Goal: Transaction & Acquisition: Purchase product/service

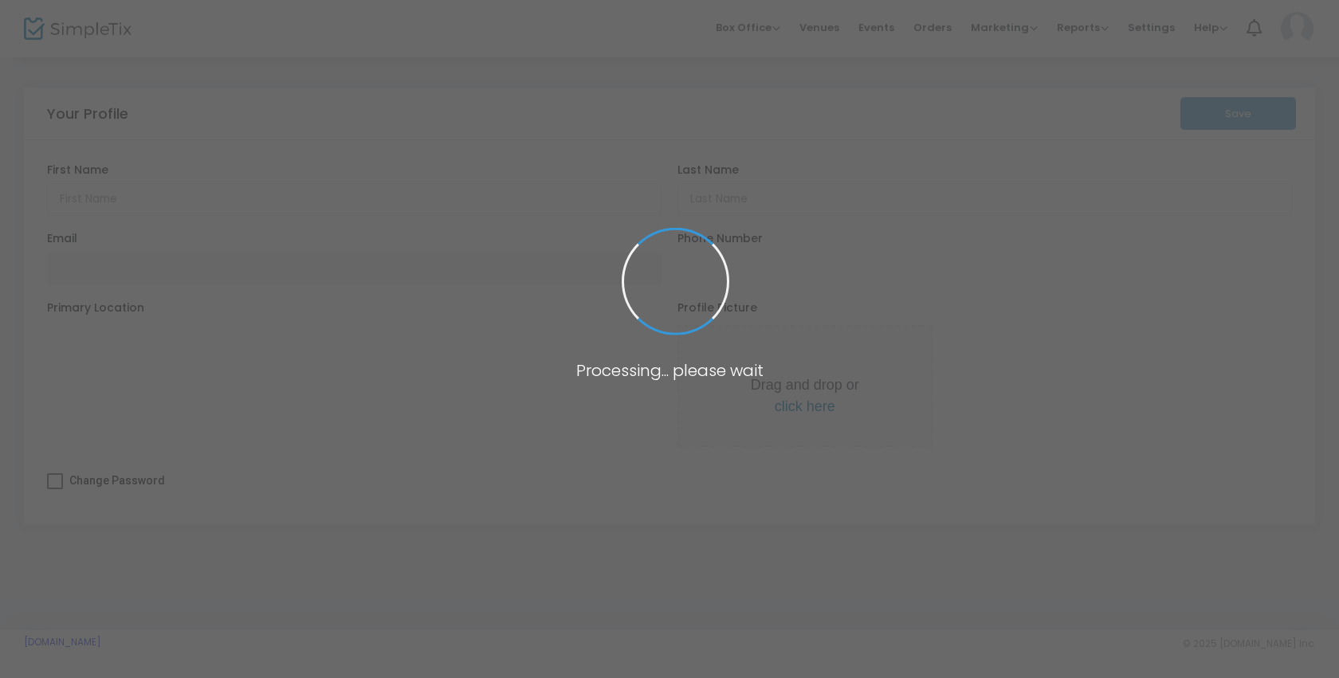
type input "[PERSON_NAME]"
type input "[EMAIL_ADDRESS][DOMAIN_NAME]"
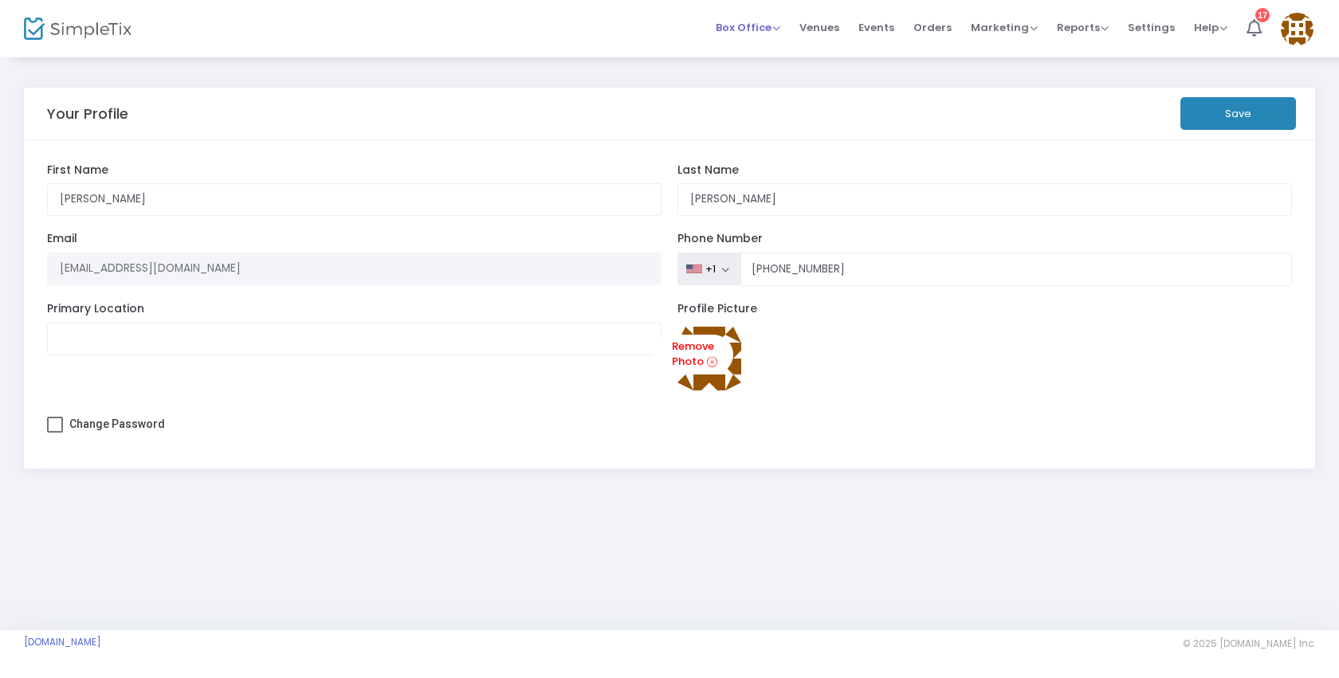
click at [753, 31] on span "Box Office" at bounding box center [748, 27] width 65 height 15
click at [760, 46] on li "Sell Tickets" at bounding box center [773, 53] width 114 height 31
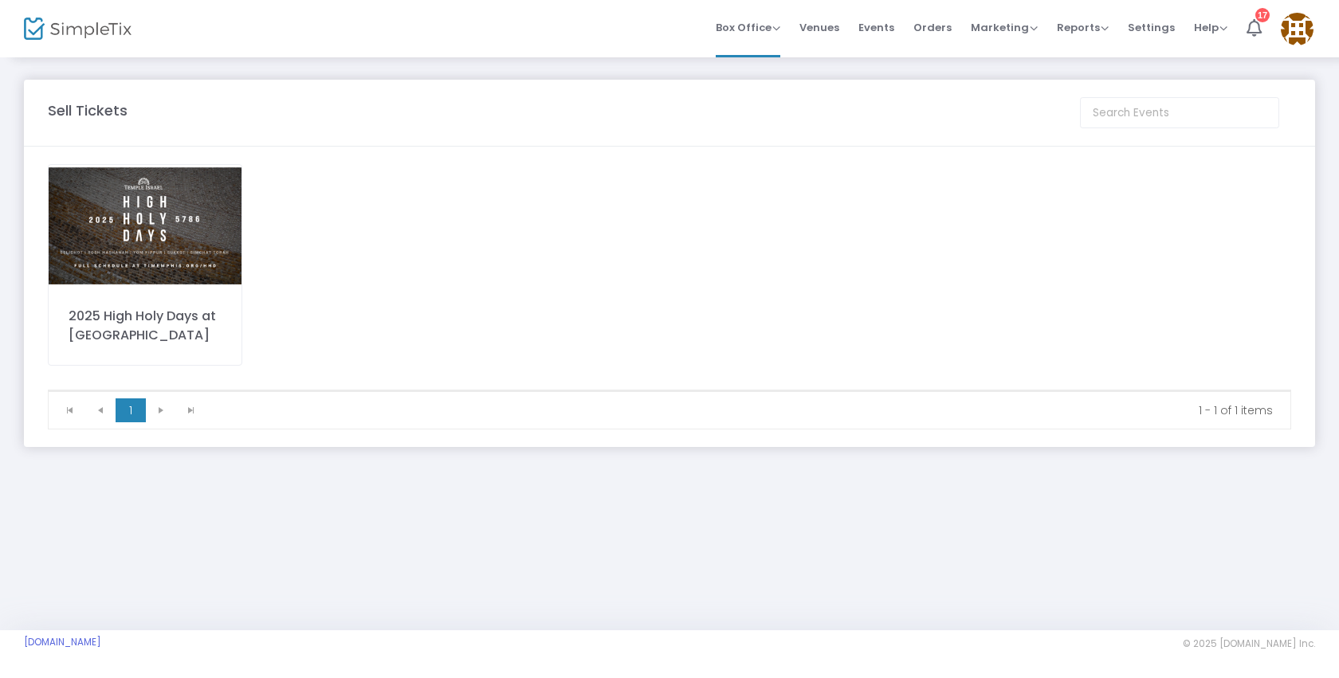
click at [209, 245] on img at bounding box center [145, 226] width 193 height 122
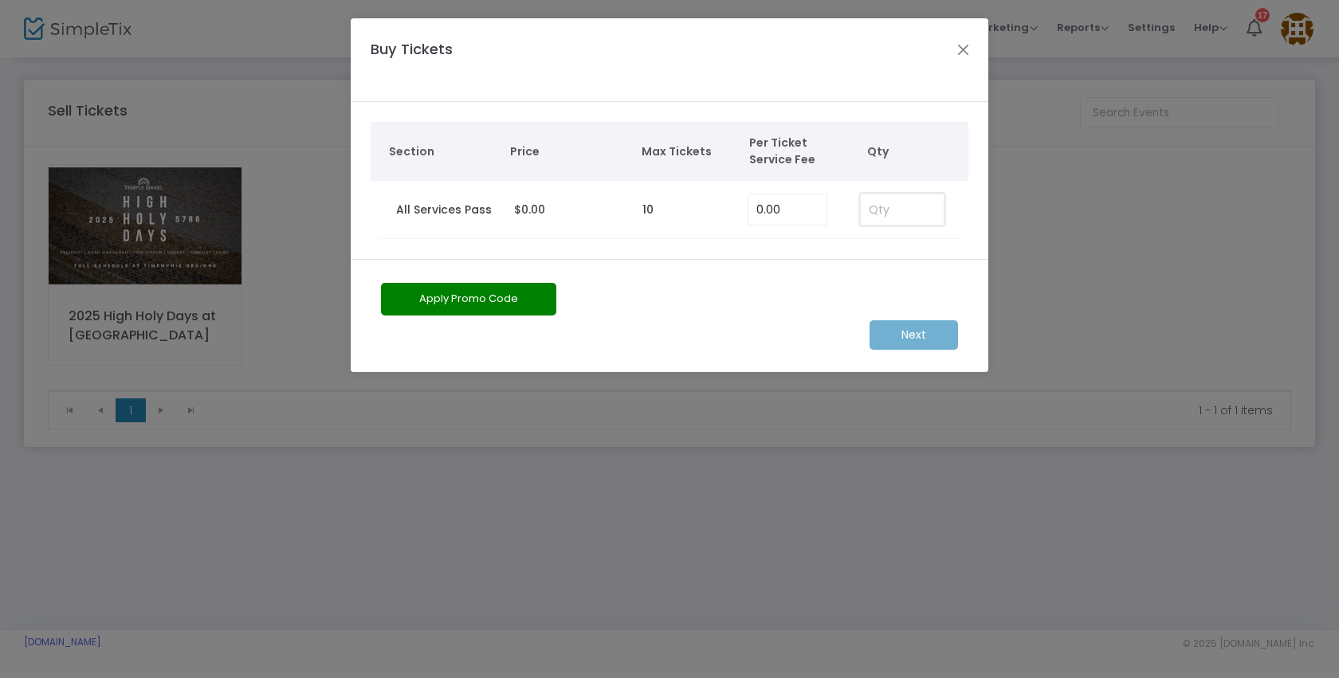
click at [913, 212] on input at bounding box center [902, 209] width 83 height 30
type input "2"
click at [923, 328] on m-button "Next" at bounding box center [914, 334] width 88 height 29
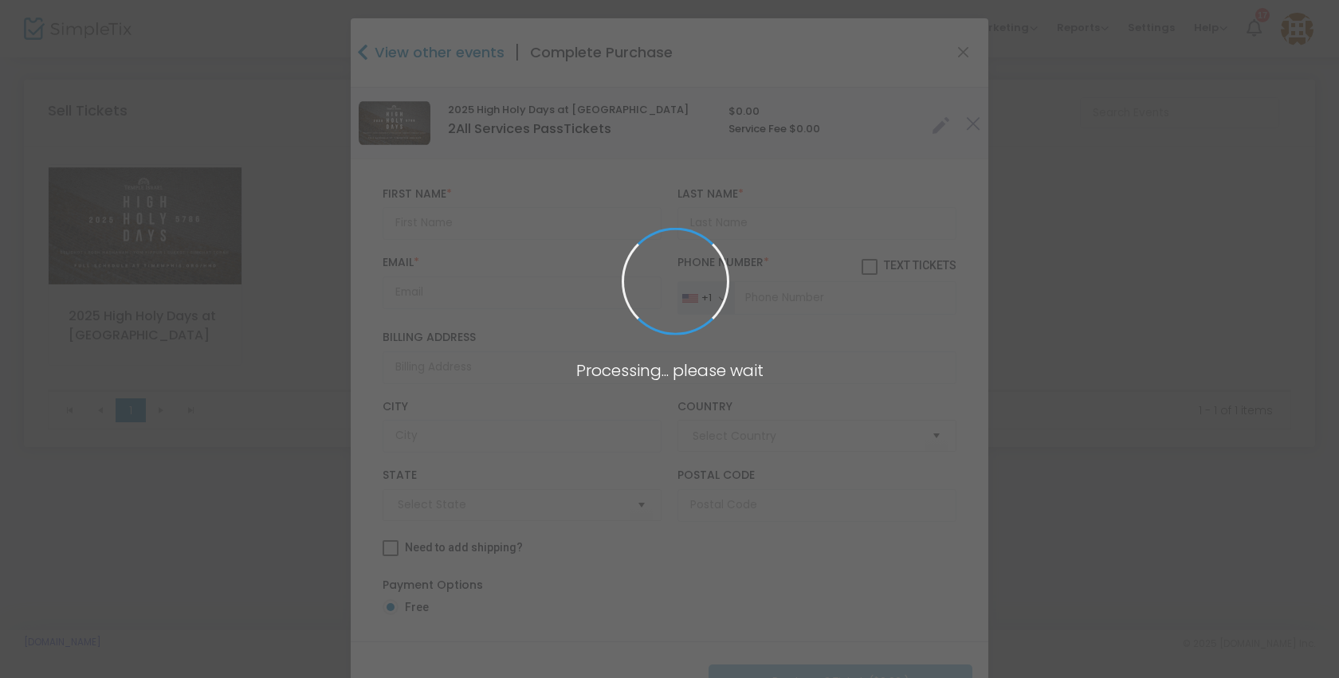
type input "[GEOGRAPHIC_DATA]"
type input "Louisiana"
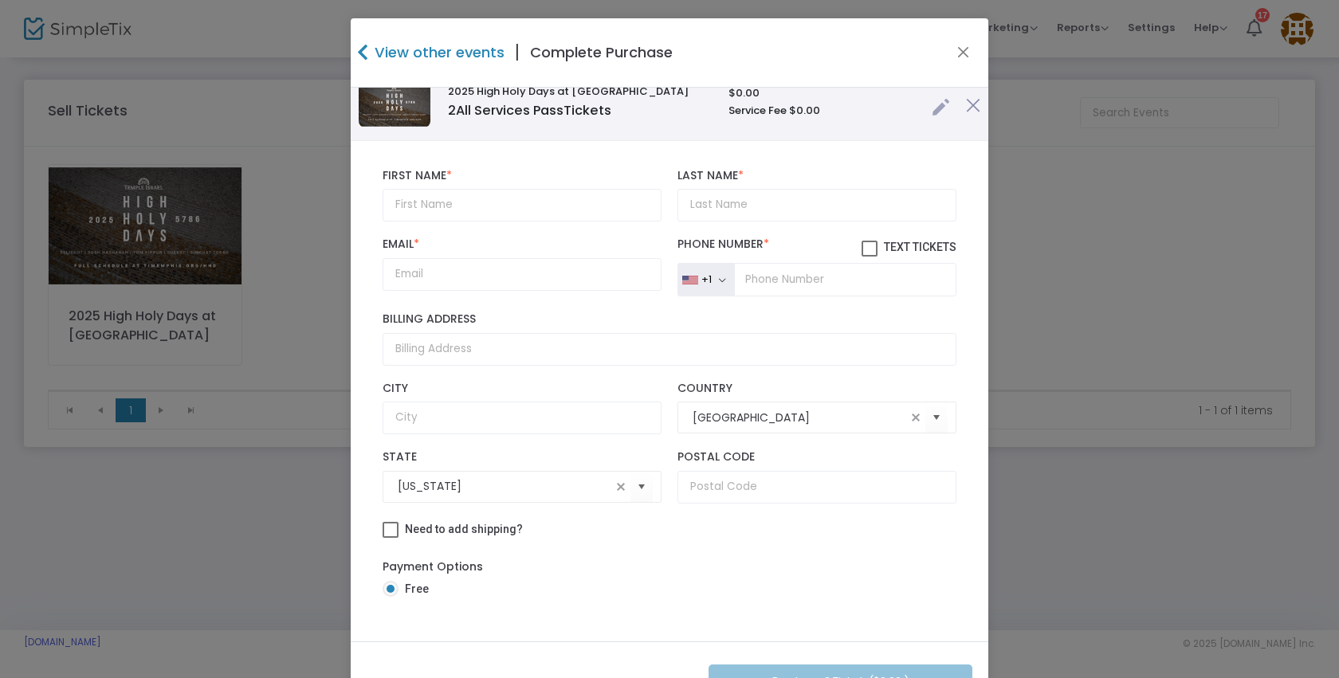
scroll to position [58, 0]
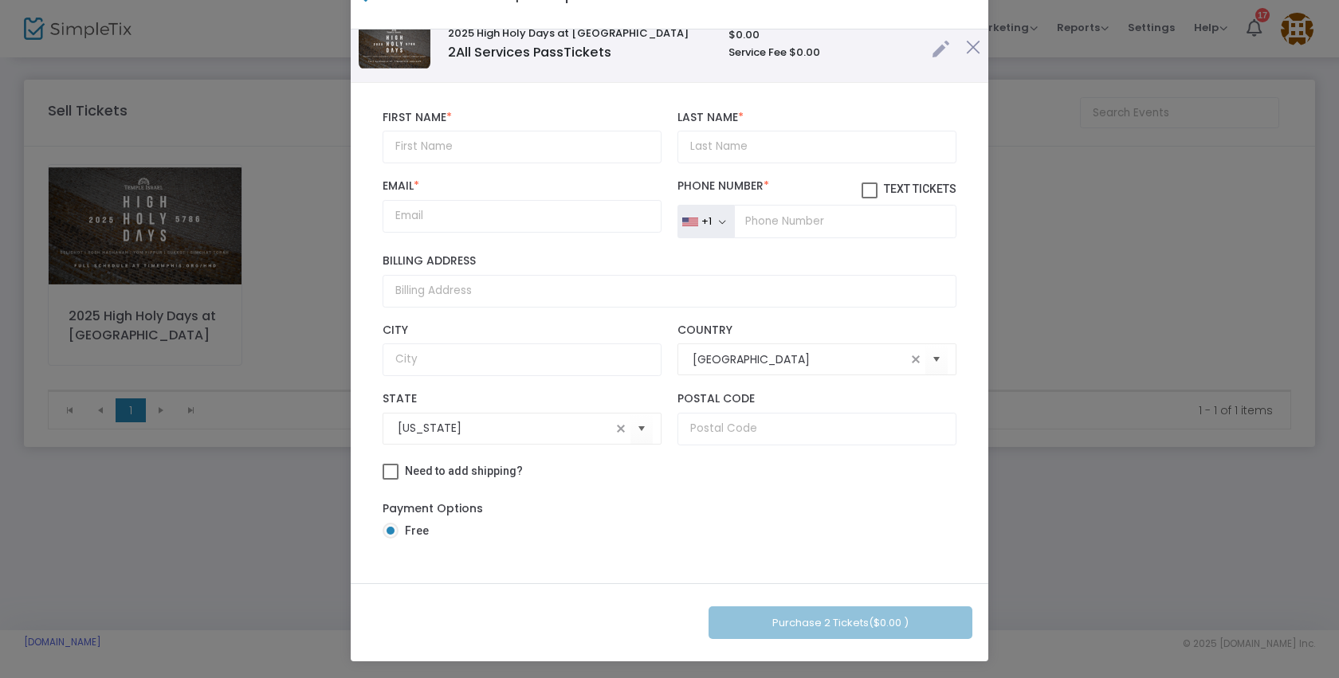
click at [966, 45] on img at bounding box center [973, 47] width 14 height 14
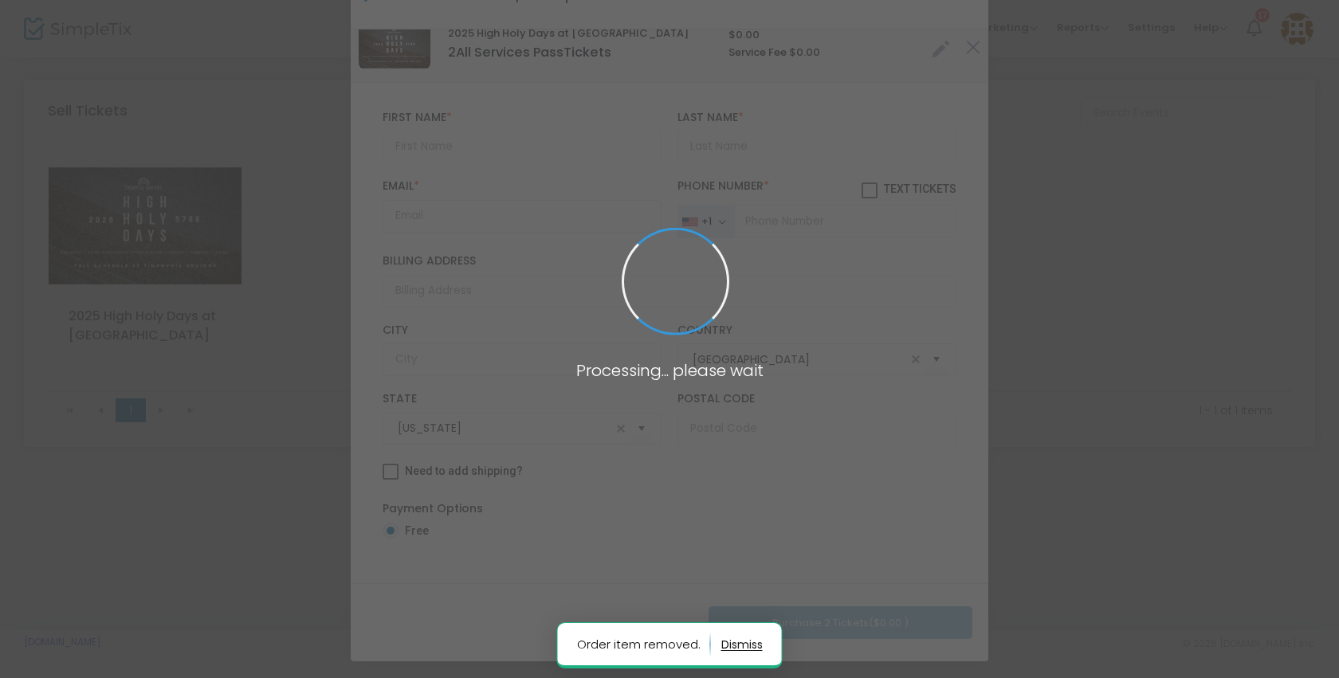
scroll to position [6, 0]
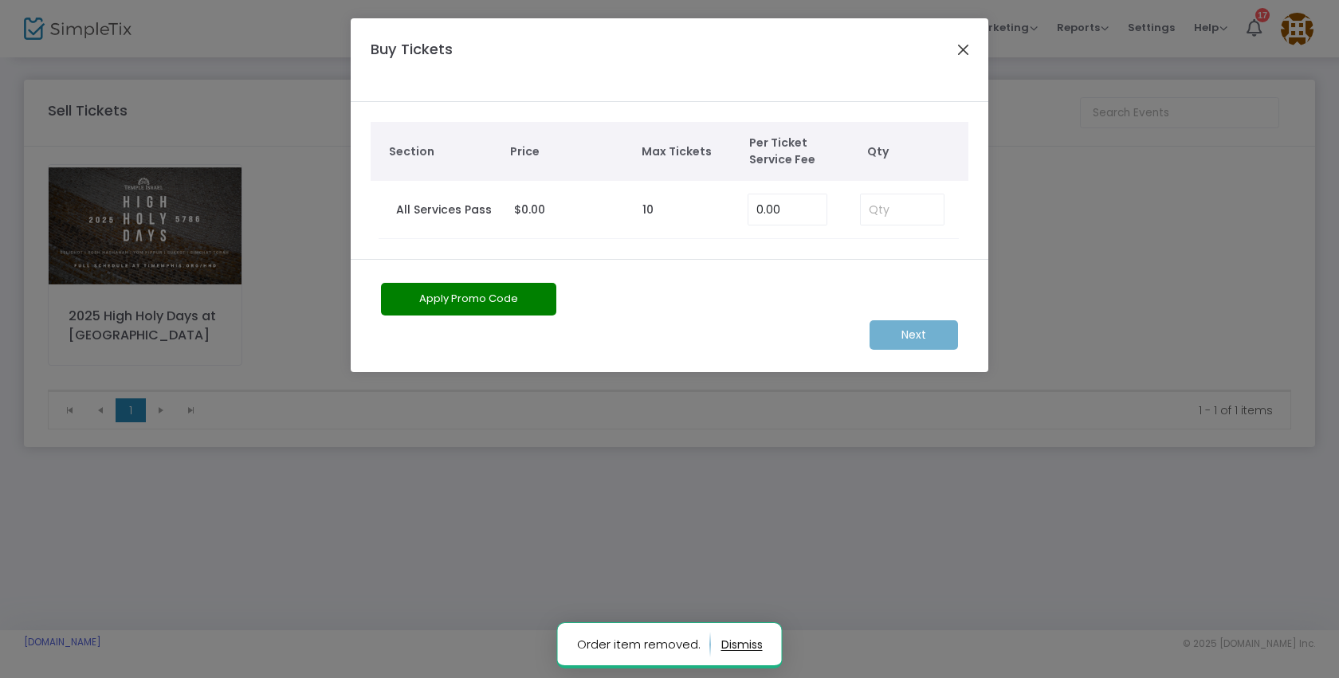
click at [958, 49] on button "Close" at bounding box center [963, 49] width 21 height 21
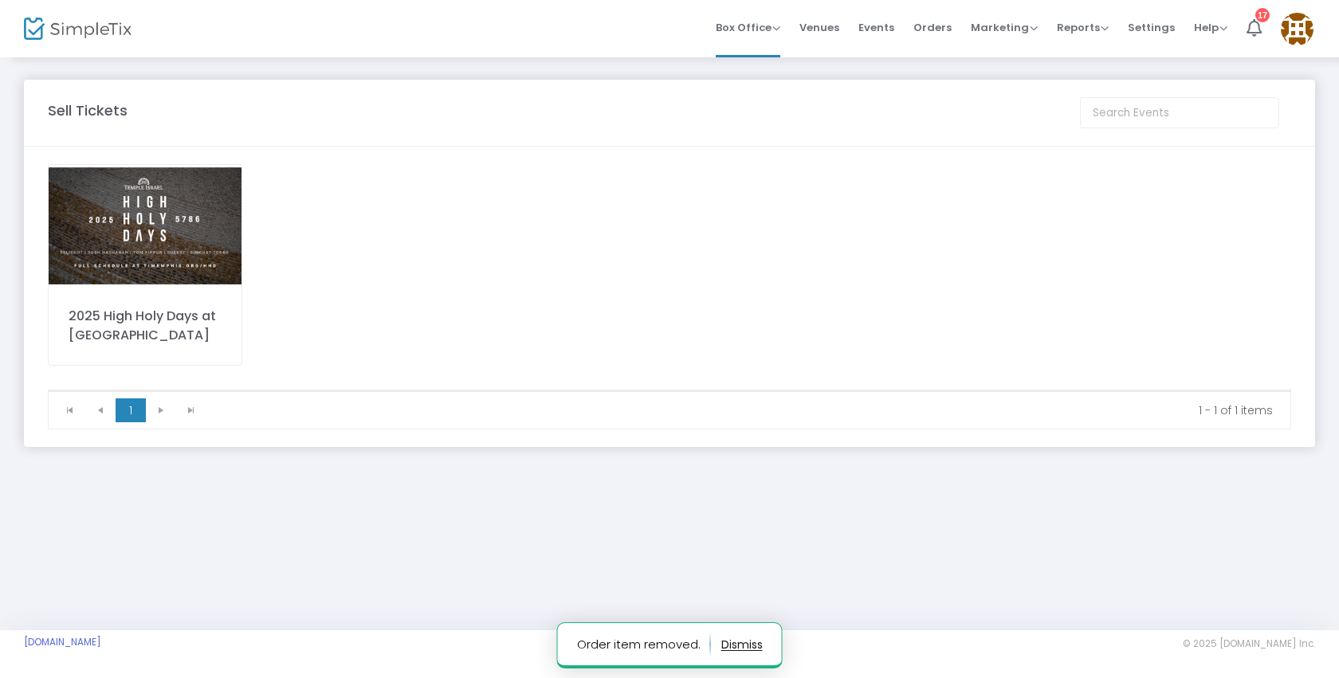
click at [674, 215] on div "2025 High Holy Days at [GEOGRAPHIC_DATA]" at bounding box center [669, 277] width 1259 height 226
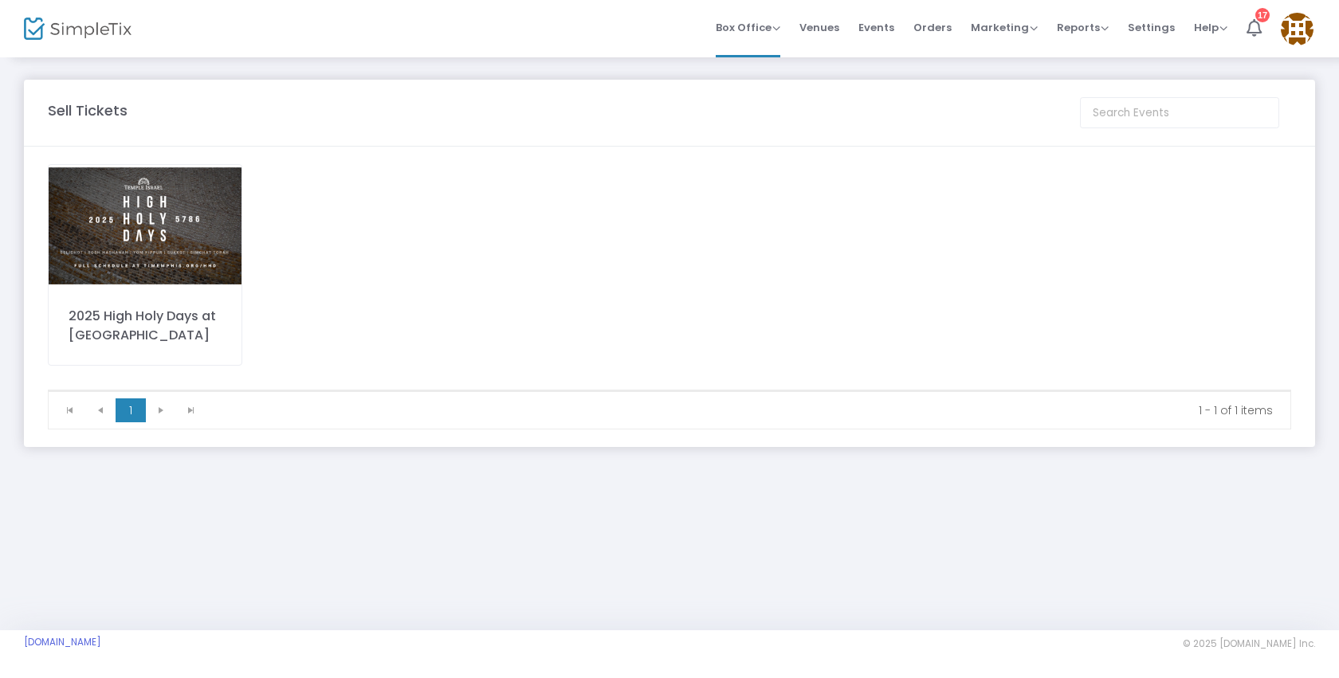
click at [1304, 28] on img at bounding box center [1297, 29] width 33 height 33
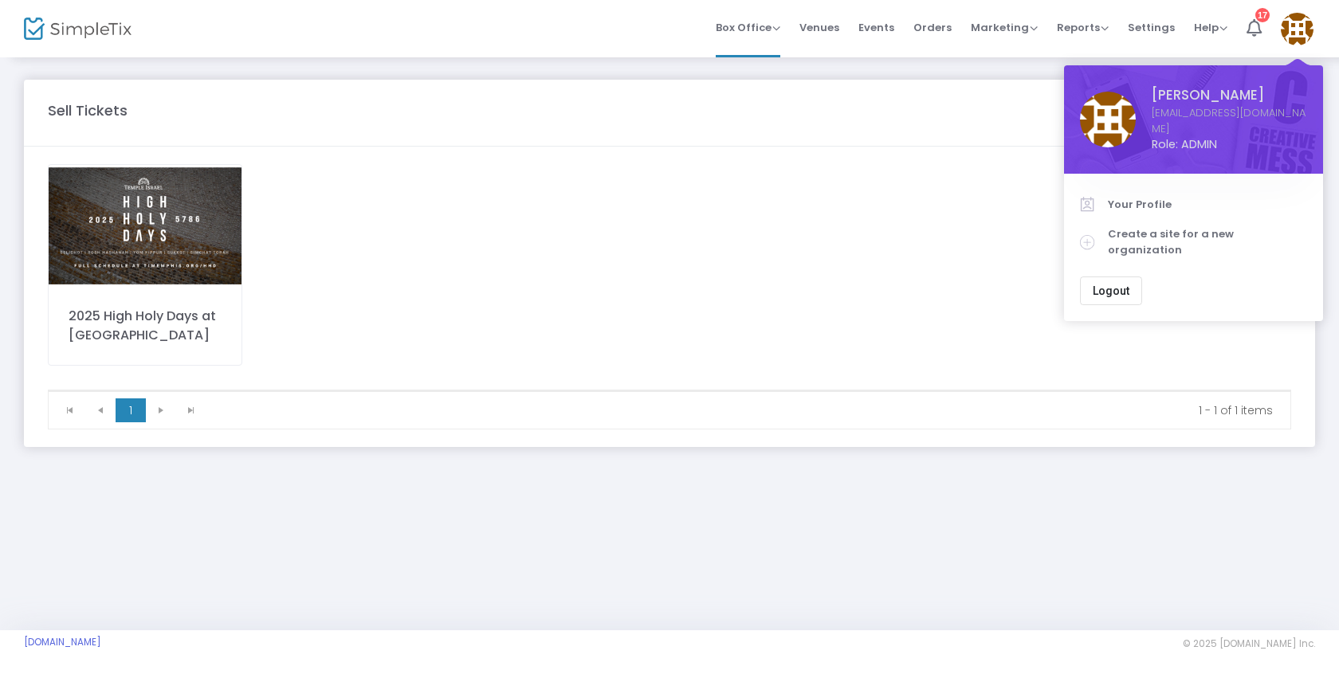
click at [1149, 197] on span "Your Profile" at bounding box center [1207, 205] width 199 height 16
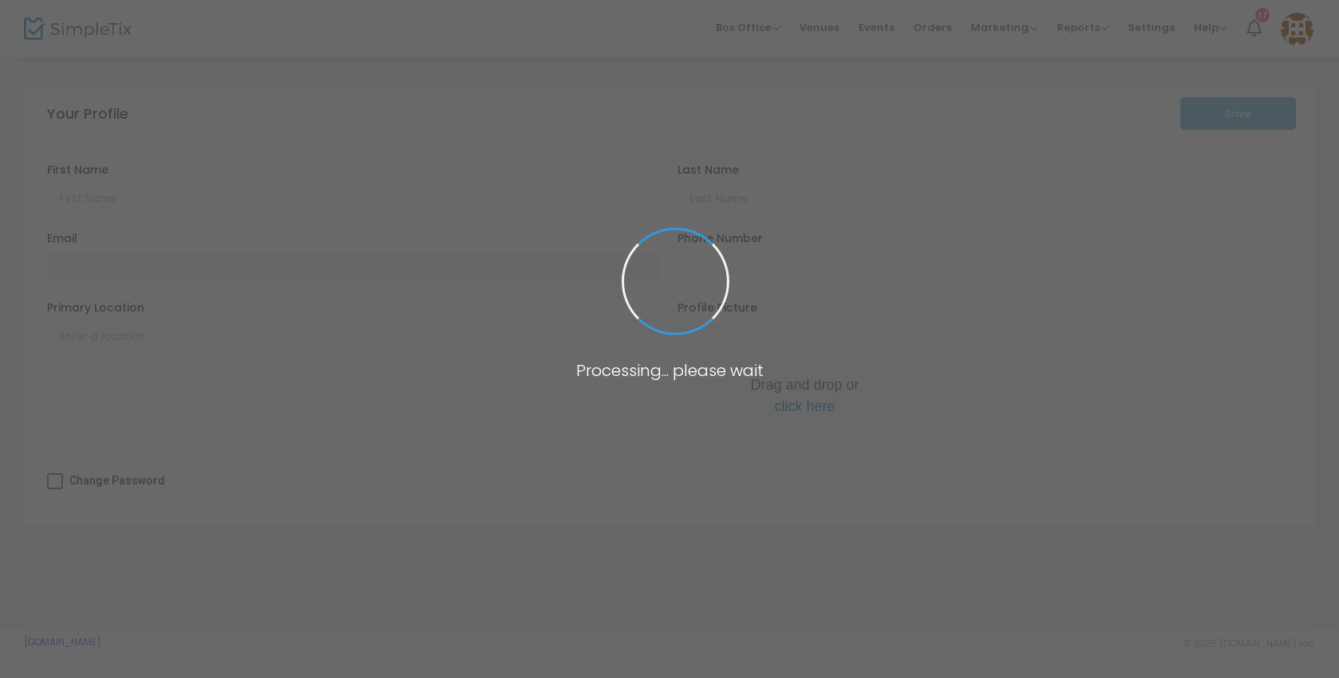
type input "[PERSON_NAME]"
type input "[EMAIL_ADDRESS][DOMAIN_NAME]"
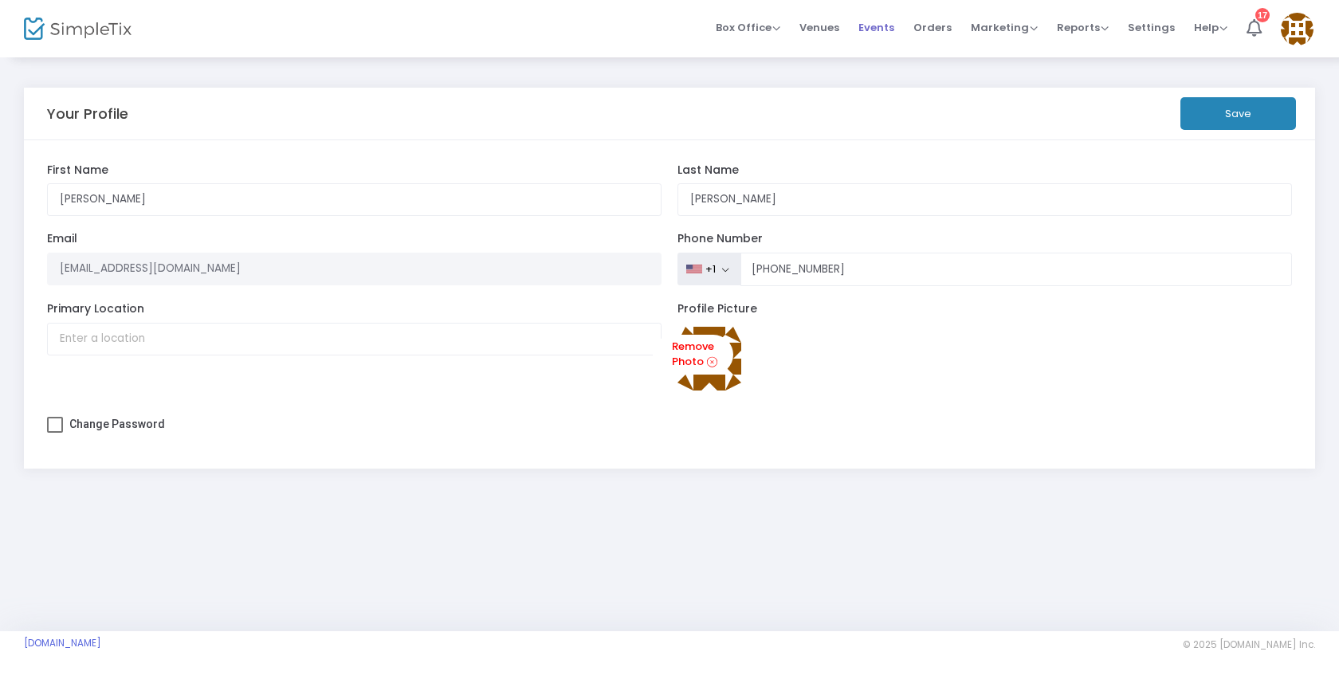
click at [894, 26] on span "Events" at bounding box center [876, 27] width 36 height 41
